Goal: Information Seeking & Learning: Learn about a topic

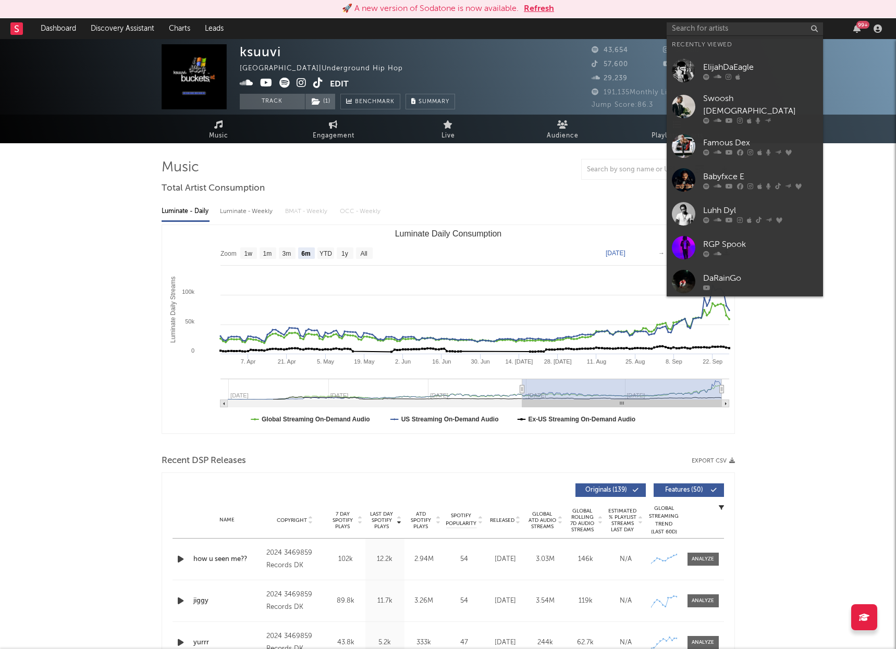
select select "6m"
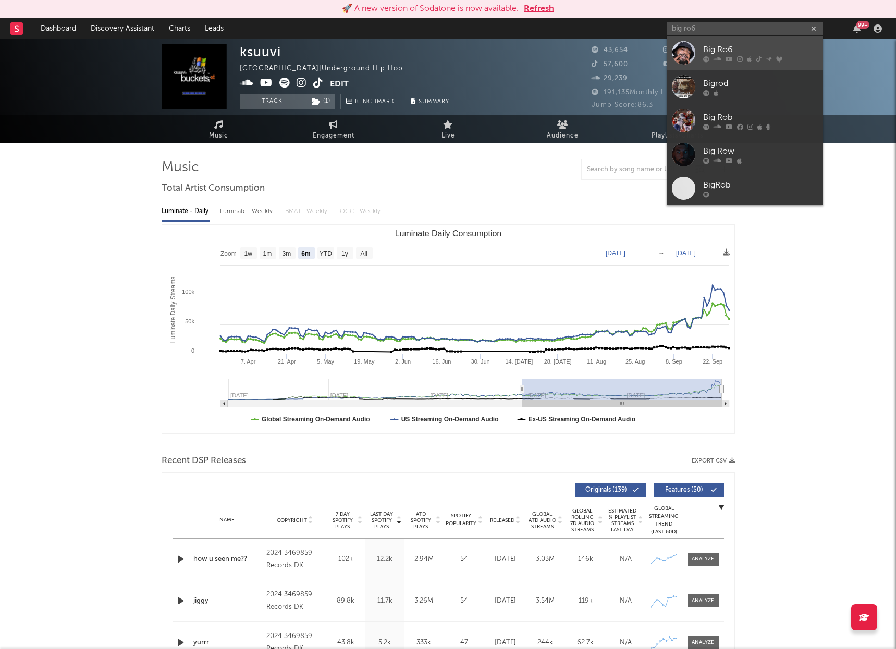
type input "big ro6"
click at [736, 49] on div "Big Ro6" at bounding box center [760, 49] width 115 height 13
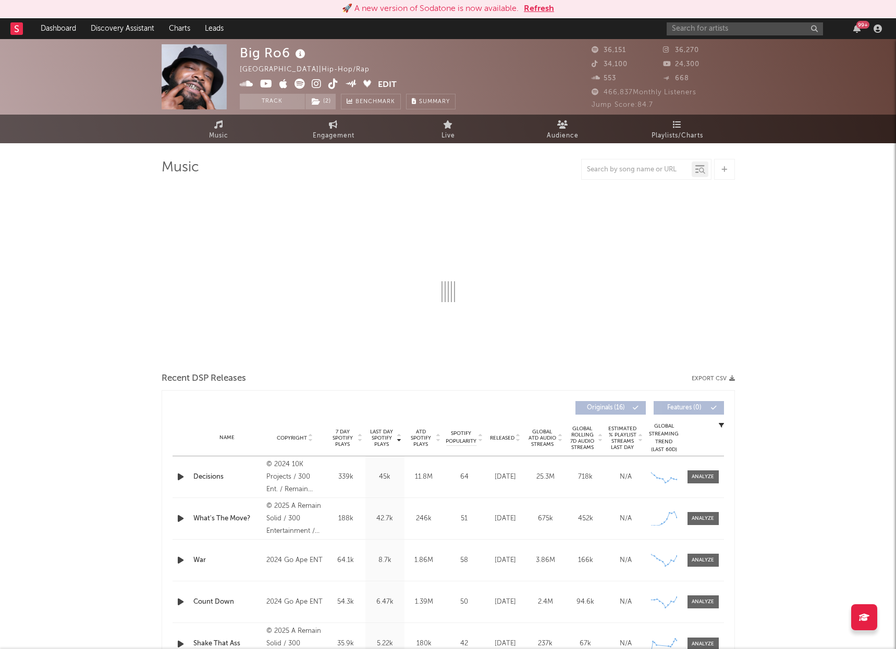
select select "6m"
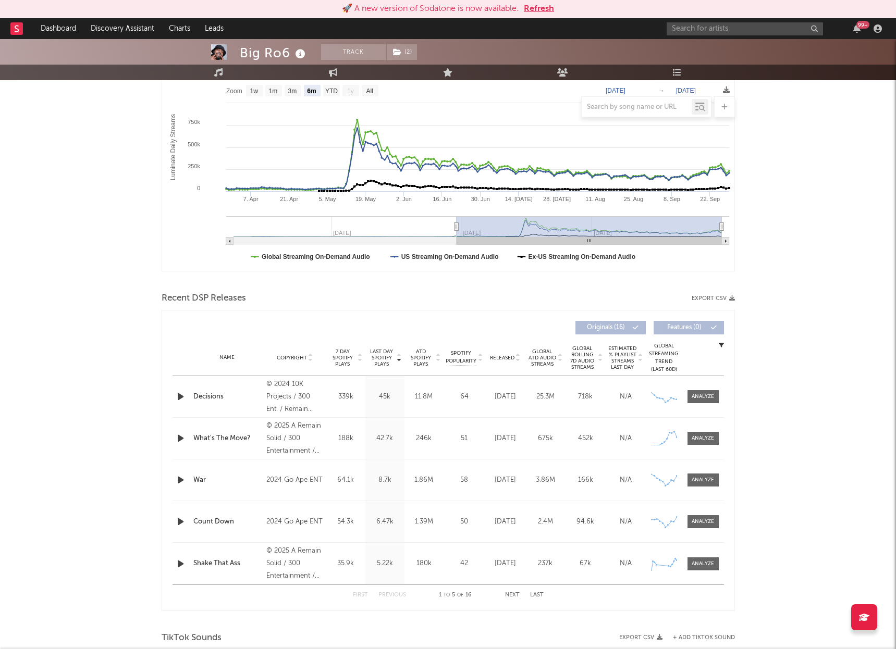
scroll to position [163, 0]
click at [700, 441] on div at bounding box center [702, 438] width 22 height 8
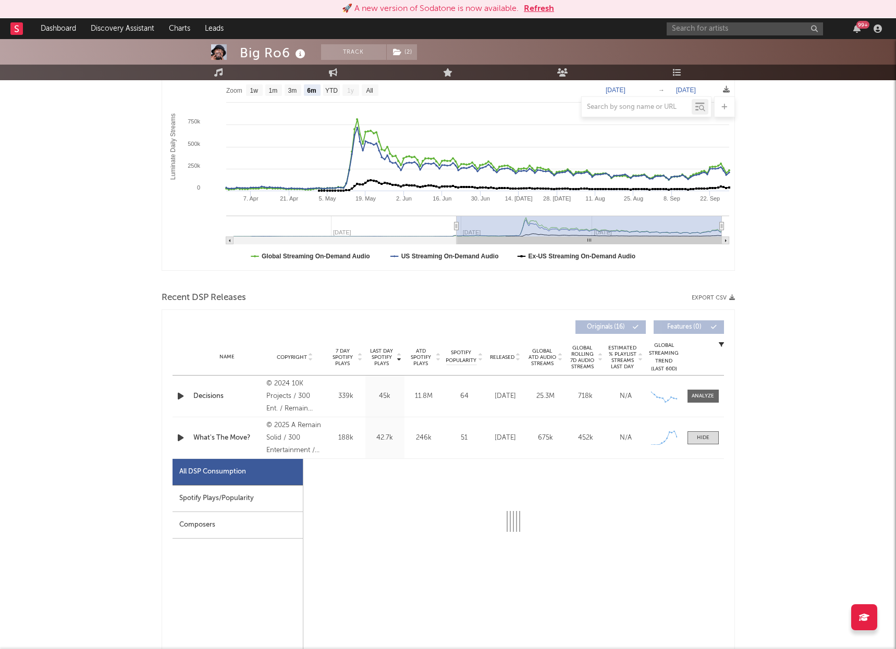
select select "1w"
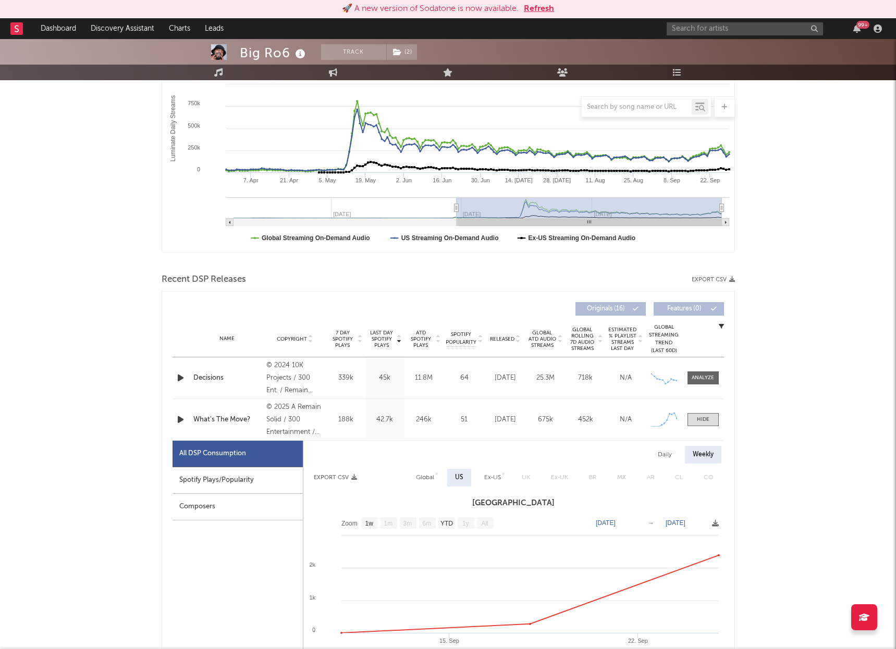
scroll to position [191, 0]
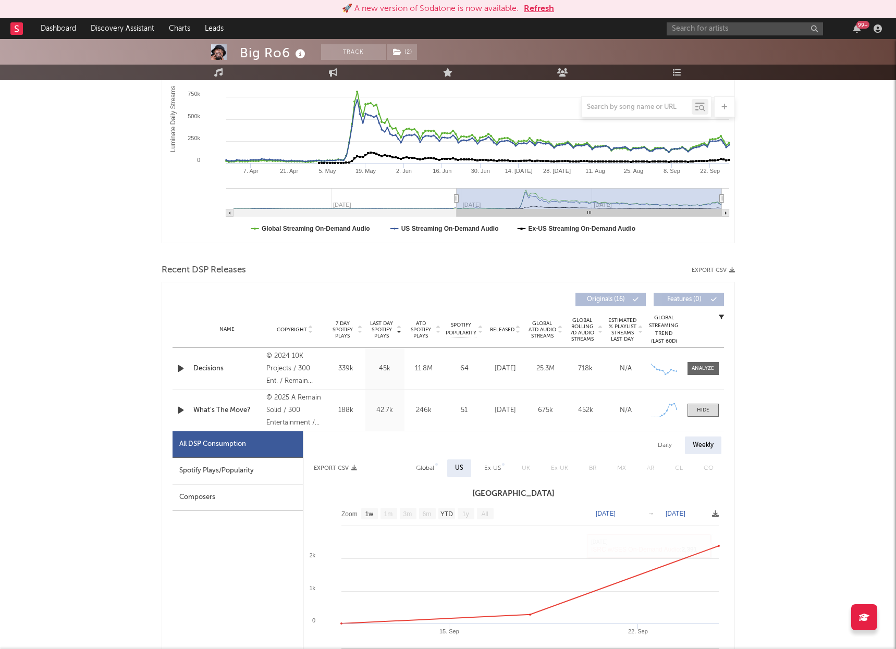
click at [671, 447] on div "Daily" at bounding box center [665, 446] width 30 height 18
select select "1w"
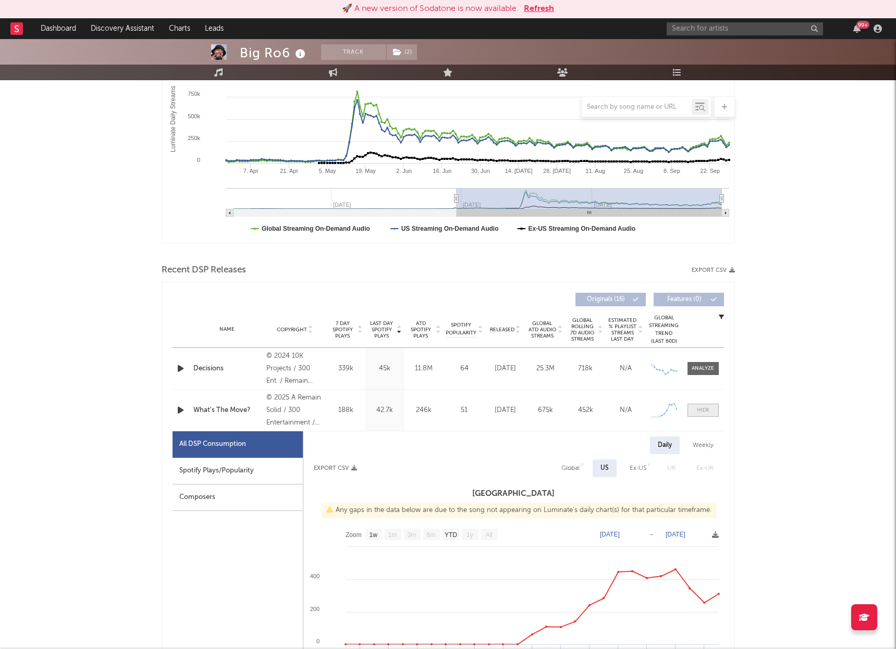
click at [709, 413] on span at bounding box center [702, 410] width 31 height 13
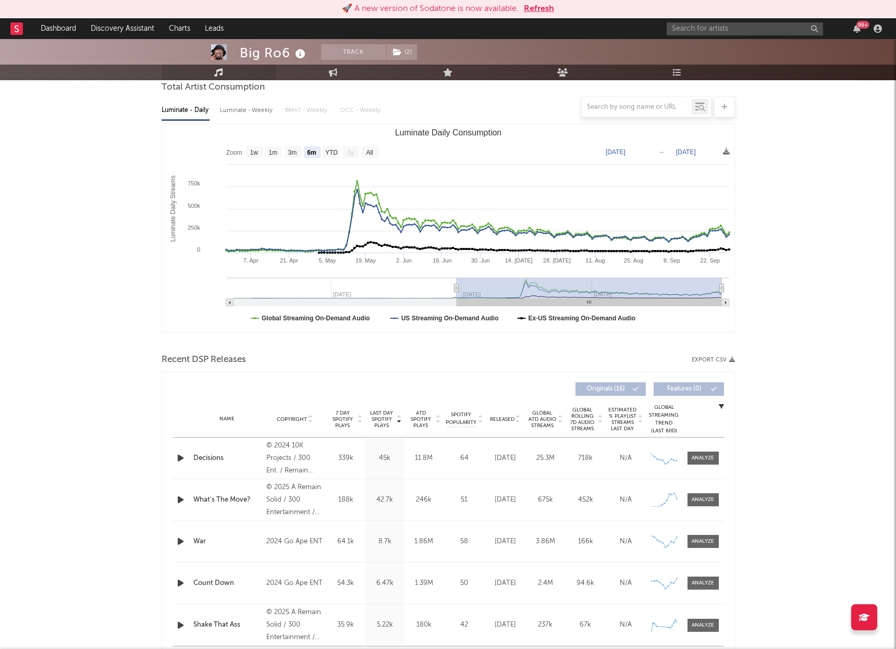
scroll to position [0, 0]
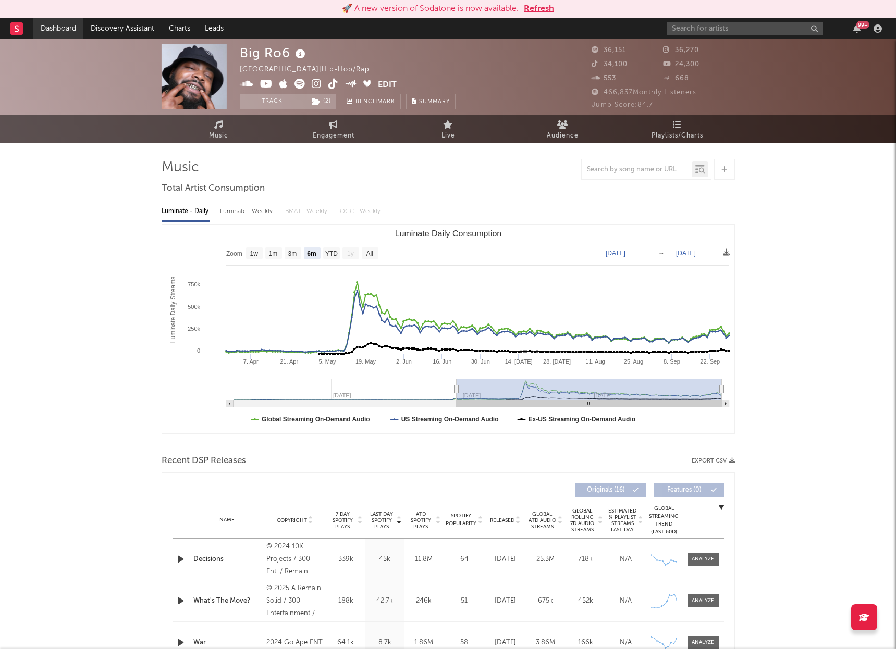
click at [54, 29] on link "Dashboard" at bounding box center [58, 28] width 50 height 21
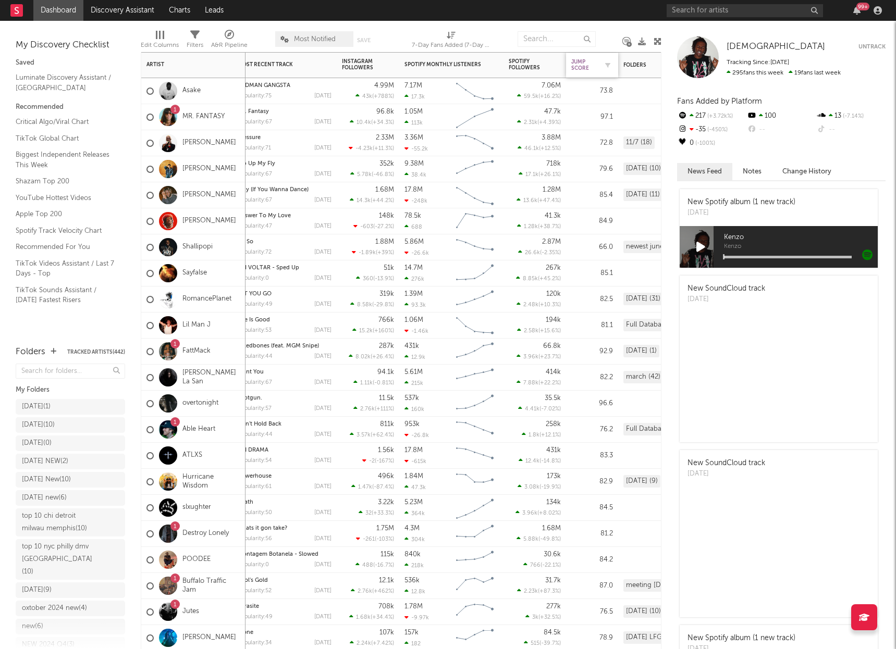
click at [578, 63] on div "Jump Score" at bounding box center [584, 65] width 26 height 13
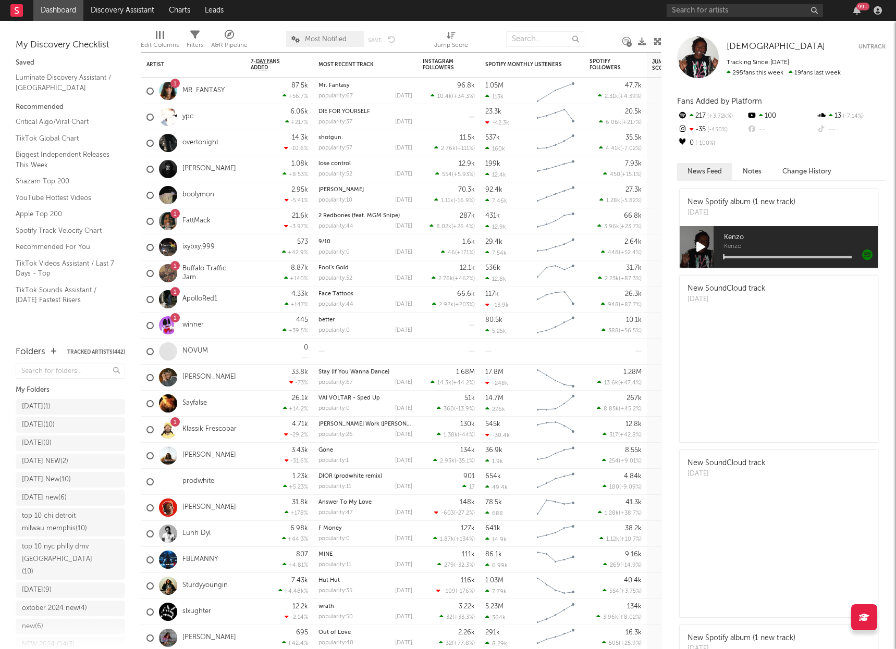
click at [203, 531] on link "Luhh Dyl" at bounding box center [196, 533] width 28 height 9
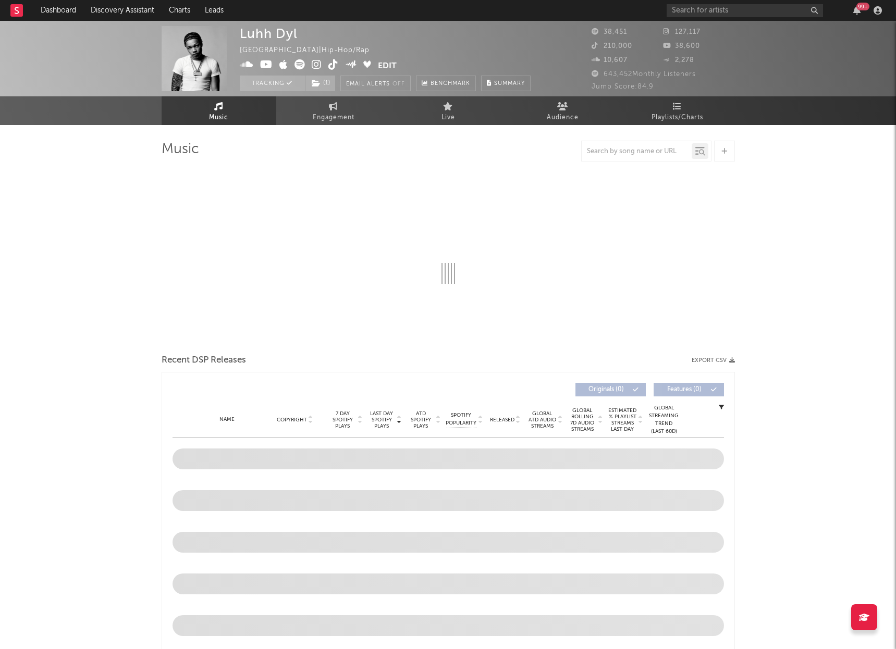
select select "6m"
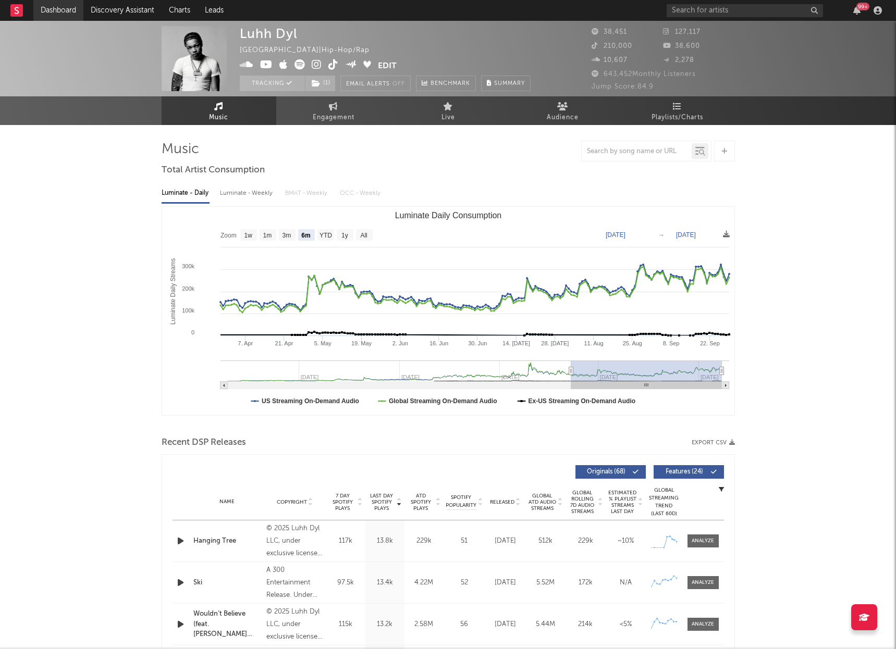
click at [53, 9] on link "Dashboard" at bounding box center [58, 10] width 50 height 21
